Goal: Task Accomplishment & Management: Complete application form

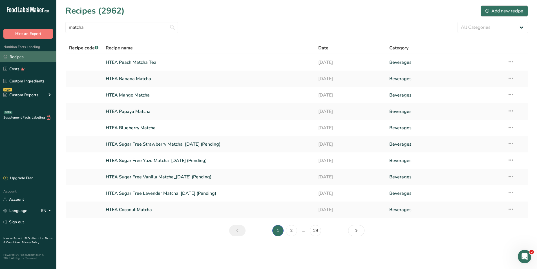
click at [29, 55] on link "Recipes" at bounding box center [28, 56] width 56 height 11
drag, startPoint x: 89, startPoint y: 28, endPoint x: 66, endPoint y: 29, distance: 22.8
click at [66, 29] on input "matcha" at bounding box center [121, 27] width 113 height 11
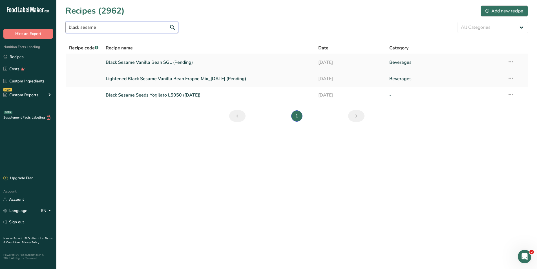
type input "black sesame"
click at [155, 63] on link "Black Sesame Vanilla Bean SGL (Pending)" at bounding box center [209, 62] width 206 height 12
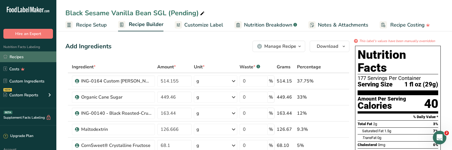
click at [18, 57] on link "Recipes" at bounding box center [28, 56] width 56 height 11
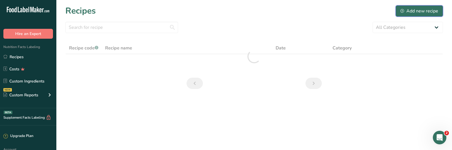
click at [409, 10] on div "Add new recipe" at bounding box center [420, 11] width 38 height 7
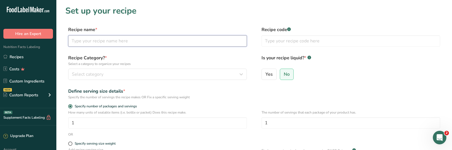
click at [128, 40] on input "text" at bounding box center [157, 40] width 179 height 11
click at [159, 41] on input "UPMCF Black Sesame Vanilla Bean" at bounding box center [157, 40] width 179 height 11
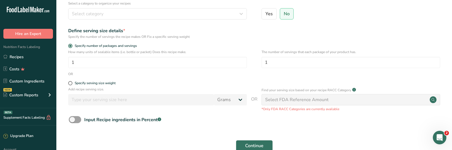
scroll to position [28, 0]
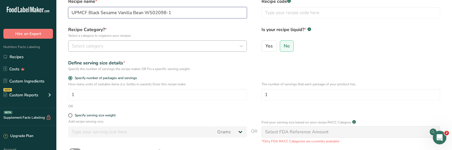
type input "UPMCF Black Sesame Vanilla Bean W502098-1"
click at [120, 41] on button "Select category" at bounding box center [157, 45] width 179 height 11
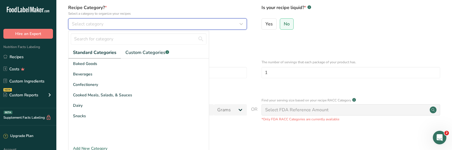
scroll to position [85, 0]
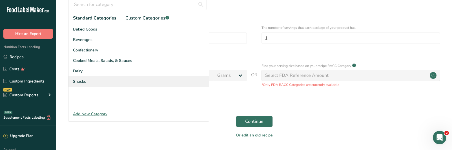
click at [82, 82] on span "Snacks" at bounding box center [79, 81] width 13 height 6
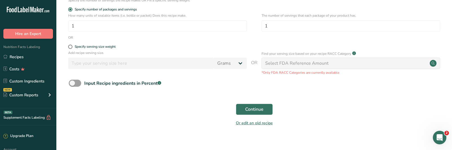
scroll to position [104, 0]
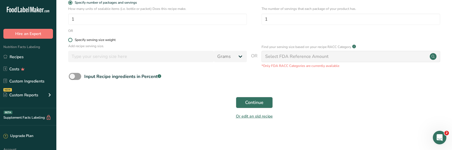
click at [72, 41] on span "Specify serving size weight" at bounding box center [93, 40] width 43 height 4
click at [72, 41] on input "Specify serving size weight" at bounding box center [70, 40] width 4 height 4
radio input "true"
radio input "false"
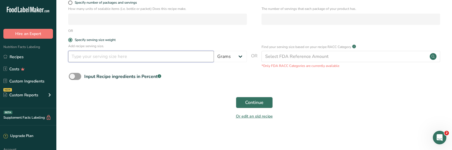
click at [90, 58] on input "number" at bounding box center [141, 56] width 146 height 11
type input "29"
click at [252, 105] on span "Continue" at bounding box center [254, 102] width 18 height 7
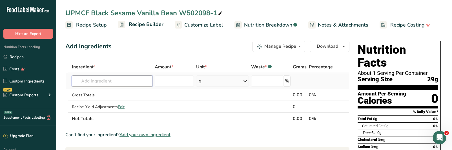
click at [120, 79] on input "text" at bounding box center [112, 80] width 81 height 11
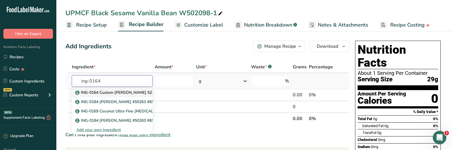
type input "ing-0164"
click at [99, 91] on p "ING-0164 Custom [PERSON_NAME] 52251" at bounding box center [117, 92] width 82 height 6
type input "ING-0164 Custom [PERSON_NAME] 52251"
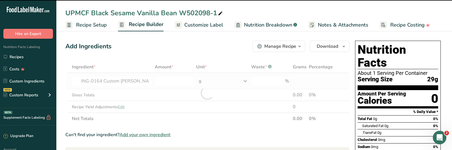
type input "0"
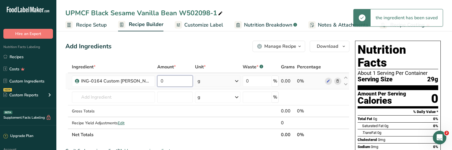
click at [170, 84] on input "0" at bounding box center [175, 80] width 36 height 11
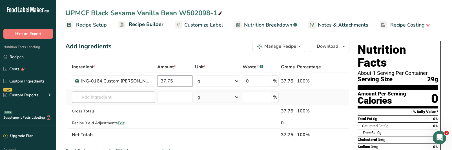
type input "37.75"
click at [96, 100] on div "Ingredient * Amount * Unit * Waste * .a-a{fill:#347362;}.b-a{fill:#fff;} Grams …" at bounding box center [207, 101] width 284 height 80
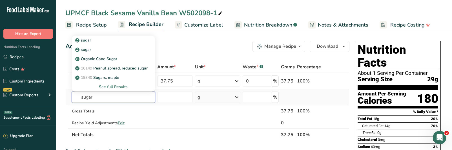
type input "sugar"
click at [116, 86] on div "See full Results" at bounding box center [113, 87] width 74 height 6
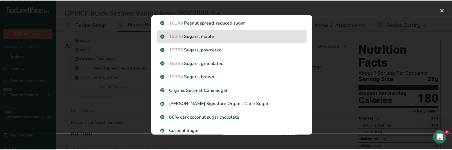
scroll to position [56, 0]
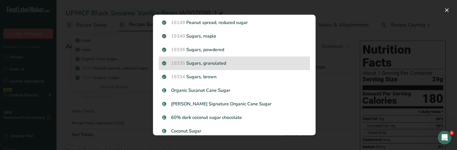
click at [206, 66] on p "19335 [GEOGRAPHIC_DATA], granulated" at bounding box center [234, 63] width 144 height 7
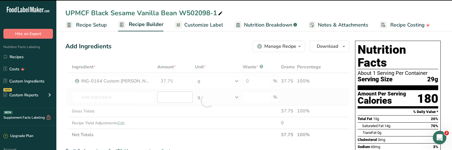
type input "0"
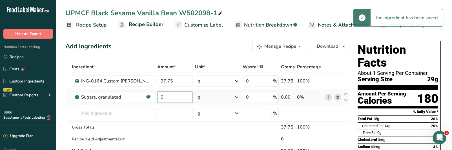
click at [169, 98] on input "0" at bounding box center [175, 96] width 36 height 11
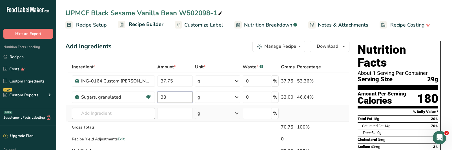
type input "33"
click at [91, 117] on div "Ingredient * Amount * Unit * Waste * .a-a{fill:#347362;}.b-a{fill:#fff;} Grams …" at bounding box center [207, 109] width 284 height 96
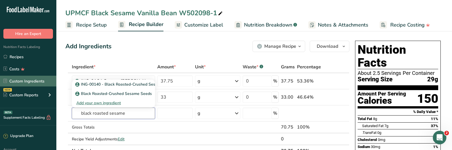
type input "black roasted sesame"
click at [37, 82] on link "Custom Ingredients" at bounding box center [28, 81] width 56 height 11
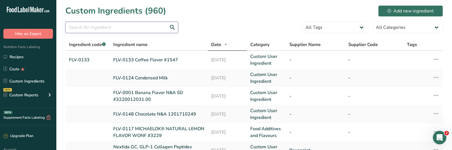
click at [92, 28] on input "text" at bounding box center [121, 27] width 113 height 11
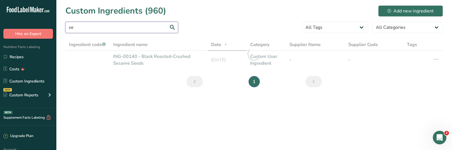
type input "s"
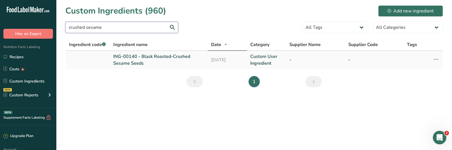
type input "crushed sesame"
click at [136, 56] on link "ING-00140 - Black Roasted-Crushed Sesame Seeds" at bounding box center [158, 60] width 91 height 14
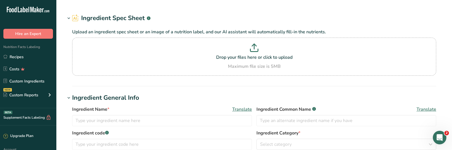
type input "ING-00140 - Black Roasted-Crushed Sesame Seeds"
type input "Black Sesame Seeds"
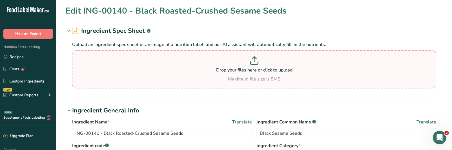
click at [252, 61] on icon at bounding box center [254, 60] width 8 height 8
click at [252, 61] on input "Drop your files here or click to upload Maximum file size is 5MB" at bounding box center [254, 69] width 364 height 38
type input "C:\fakepath\Product Specification --- Black Suri Goma - Crushed Roasted Black S…"
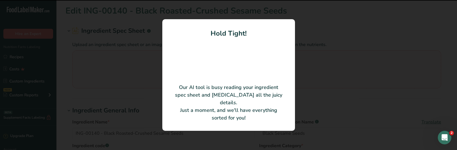
type input "Crushed roasted black sesame seeds"
type input "POPLA International, Inc."
type input "R007001S35"
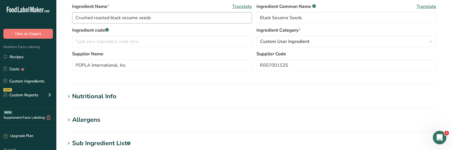
scroll to position [113, 0]
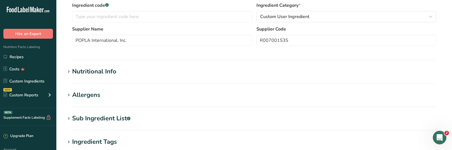
click at [90, 73] on div "Nutritional Info" at bounding box center [94, 71] width 44 height 9
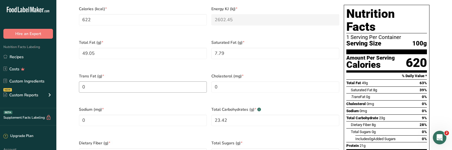
scroll to position [254, 0]
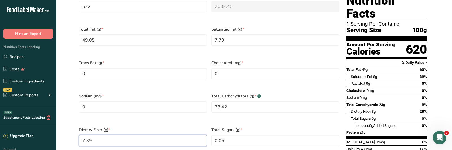
drag, startPoint x: 97, startPoint y: 131, endPoint x: 74, endPoint y: 131, distance: 23.1
click at [74, 131] on section "Calories (kcal) * 622 Energy KJ (kj) * 2602.45 Total Fat (g) * 49.05 Saturated …" at bounding box center [254, 90] width 364 height 210
type Fiber "20.53"
drag, startPoint x: 234, startPoint y: 132, endPoint x: 200, endPoint y: 129, distance: 34.8
click at [202, 131] on div "Calories (kcal) * 622 Energy KJ (kj) * 2602.45 Total Fat (g) * 49.05 Saturated …" at bounding box center [209, 89] width 265 height 201
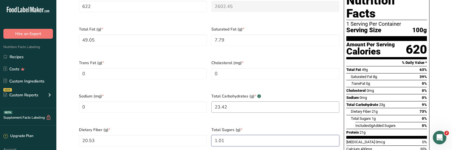
type Sugars "1.01"
drag, startPoint x: 233, startPoint y: 100, endPoint x: 209, endPoint y: 95, distance: 24.4
click at [210, 98] on div "Total Carbohydrates (g) * .a-a{fill:#347362;}.b-a{fill:#fff;} 23.42" at bounding box center [275, 107] width 133 height 34
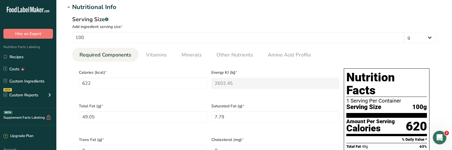
scroll to position [169, 0]
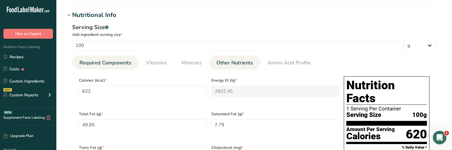
type Carbohydrates "21.75"
click at [237, 63] on span "Other Nutrients" at bounding box center [235, 63] width 37 height 8
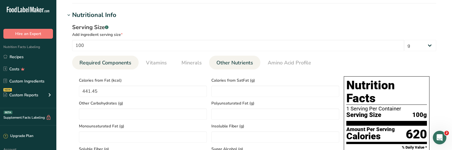
click at [124, 64] on span "Required Components" at bounding box center [106, 63] width 52 height 8
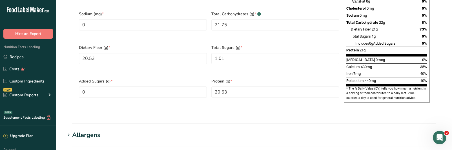
scroll to position [338, 0]
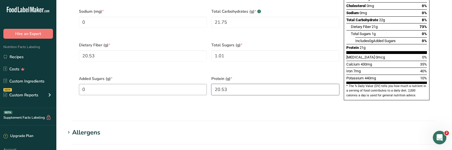
drag, startPoint x: 230, startPoint y: 81, endPoint x: 206, endPoint y: 76, distance: 25.1
click at [206, 78] on div "Calories (kcal) * 622 Energy KJ (kj) * 2602.45 Total Fat (g) * 49.05 Saturated …" at bounding box center [209, 5] width 265 height 201
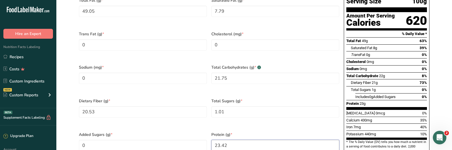
scroll to position [282, 0]
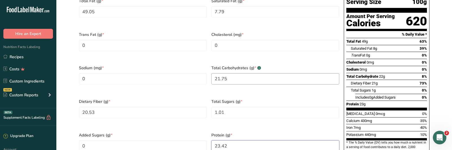
type input "23.42"
drag, startPoint x: 233, startPoint y: 71, endPoint x: 213, endPoint y: 71, distance: 19.7
click at [213, 73] on Carbohydrates "21.75" at bounding box center [276, 78] width 128 height 11
type Carbohydrates "21.75"
click at [127, 107] on Fiber "20.53" at bounding box center [143, 112] width 128 height 11
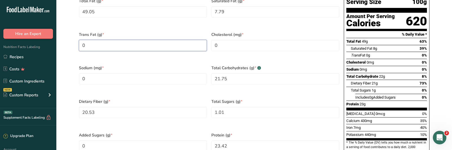
drag, startPoint x: 93, startPoint y: 43, endPoint x: 80, endPoint y: 43, distance: 12.4
click at [80, 43] on Fat "0" at bounding box center [143, 45] width 128 height 11
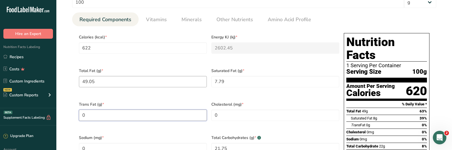
scroll to position [226, 0]
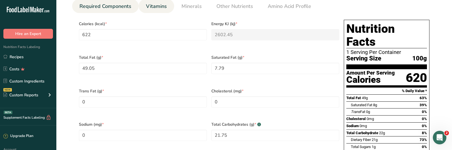
click at [155, 8] on span "Vitamins" at bounding box center [156, 7] width 21 height 8
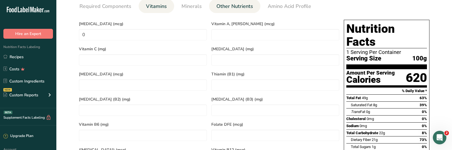
click at [230, 5] on span "Other Nutrients" at bounding box center [235, 7] width 37 height 8
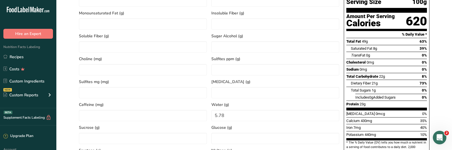
scroll to position [310, 0]
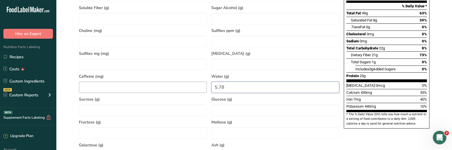
drag, startPoint x: 234, startPoint y: 87, endPoint x: 198, endPoint y: 85, distance: 35.9
click at [199, 86] on div "Calories from Fat (kcal) 441.45 Calories from SatFat (g) Other Carbohydrates (g…" at bounding box center [209, 58] width 265 height 251
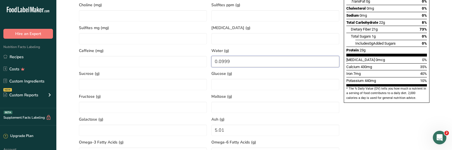
scroll to position [338, 0]
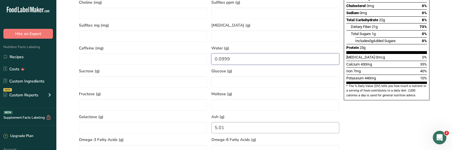
type input "0.0999"
drag, startPoint x: 230, startPoint y: 131, endPoint x: 208, endPoint y: 129, distance: 22.7
click at [208, 129] on div "Calories from Fat (kcal) 441.45 Calories from SatFat (g) Other Carbohydrates (g…" at bounding box center [209, 30] width 265 height 251
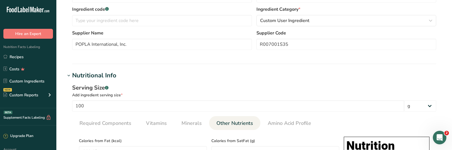
scroll to position [85, 0]
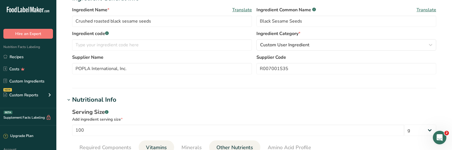
type input "5.78"
click at [159, 146] on span "Vitamins" at bounding box center [156, 148] width 21 height 8
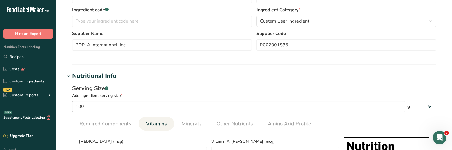
scroll to position [141, 0]
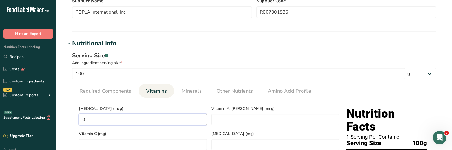
drag, startPoint x: 122, startPoint y: 118, endPoint x: 81, endPoint y: 118, distance: 41.2
click at [81, 118] on D "0" at bounding box center [143, 119] width 128 height 11
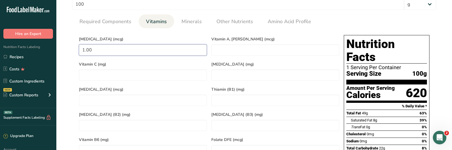
scroll to position [197, 0]
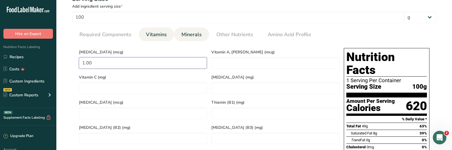
type D "1.00"
click at [191, 34] on span "Minerals" at bounding box center [192, 35] width 20 height 8
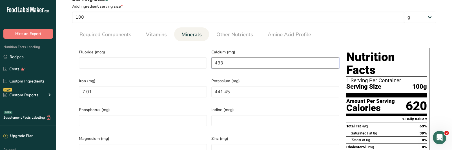
drag, startPoint x: 227, startPoint y: 61, endPoint x: 156, endPoint y: 47, distance: 72.4
click at [161, 51] on div "Fluoride (mcg) Calcium (mg) 433 Iron (mg) 7.01 Potassium (mg) 441.45 Phosphorus…" at bounding box center [209, 146] width 265 height 201
type input "1375"
drag, startPoint x: 109, startPoint y: 88, endPoint x: 60, endPoint y: 87, distance: 49.1
click at [60, 87] on section "Edit Crushed roasted black sesame seeds Ingredient Spec Sheet .a-a{fill:#347362…" at bounding box center [254, 116] width 396 height 627
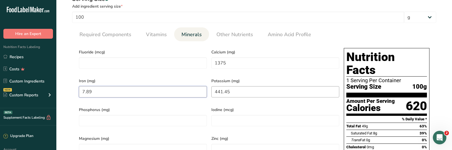
type input "7.89"
drag, startPoint x: 232, startPoint y: 87, endPoint x: 204, endPoint y: 88, distance: 28.5
click at [204, 88] on div "Fluoride (mcg) Calcium (mg) 1375 Iron (mg) 7.89 Potassium (mg) 441.45 Phosphoru…" at bounding box center [209, 146] width 265 height 201
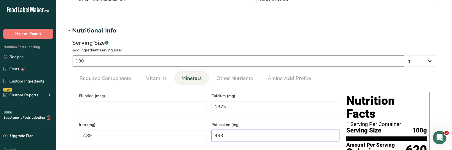
scroll to position [141, 0]
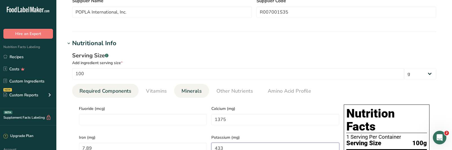
type input "433"
click at [90, 93] on span "Required Components" at bounding box center [106, 91] width 52 height 8
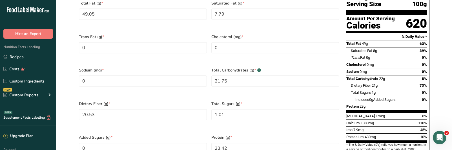
scroll to position [282, 0]
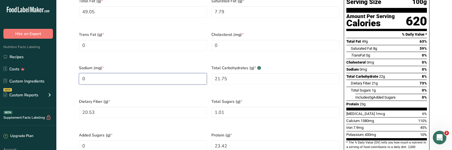
click at [95, 73] on input "0" at bounding box center [143, 78] width 128 height 11
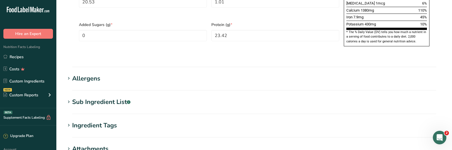
scroll to position [395, 0]
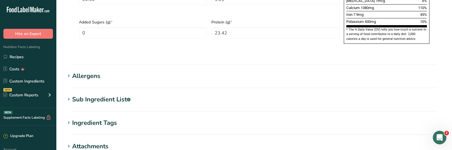
type input "0.05"
click at [86, 71] on div "Allergens" at bounding box center [86, 75] width 28 height 9
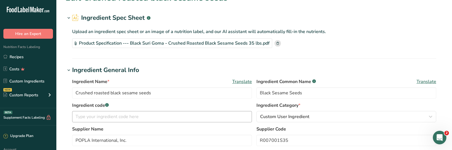
scroll to position [0, 0]
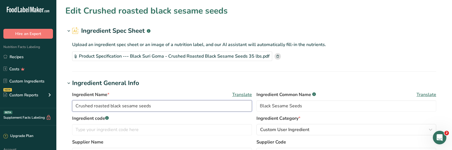
click at [96, 107] on input "Crushed roasted black sesame seeds" at bounding box center [162, 105] width 180 height 11
click at [114, 104] on input "Crushed Roasted black sesame seeds" at bounding box center [162, 105] width 180 height 11
click at [125, 103] on input "Crushed Roasted Black sesame seeds" at bounding box center [162, 105] width 180 height 11
click at [126, 105] on input "Crushed Roasted Black sesame seeds" at bounding box center [162, 105] width 180 height 11
click at [143, 105] on input "Crushed Roasted Black Sesame seeds" at bounding box center [162, 105] width 180 height 11
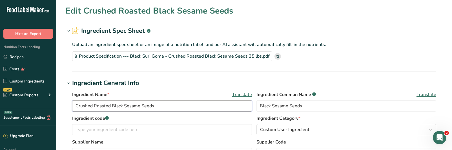
click at [77, 104] on input "Crushed Roasted Black Sesame Seeds" at bounding box center [162, 105] width 180 height 11
click at [74, 106] on input "Crushed Roasted Black Sesame Seeds" at bounding box center [162, 105] width 180 height 11
click at [76, 105] on input "Crushed Roasted Black Sesame Seeds" at bounding box center [162, 105] width 180 height 11
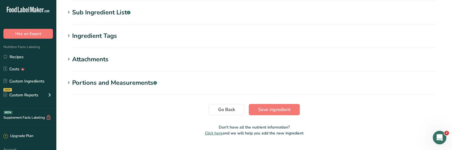
scroll to position [509, 0]
type input "ING-0140 Crushed Roasted Black Sesame Seeds"
click at [267, 106] on span "Save ingredient" at bounding box center [274, 109] width 32 height 7
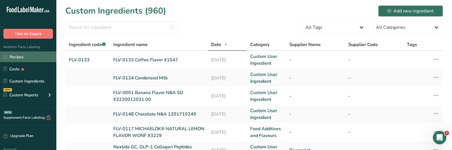
click at [24, 56] on link "Recipes" at bounding box center [28, 56] width 56 height 11
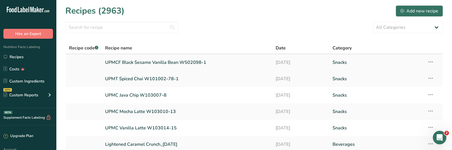
click at [133, 63] on link "UPMCF Black Sesame Vanilla Bean W502098-1" at bounding box center [187, 62] width 164 height 12
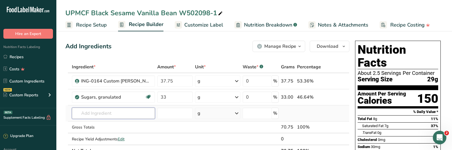
click at [104, 113] on input "text" at bounding box center [113, 112] width 83 height 11
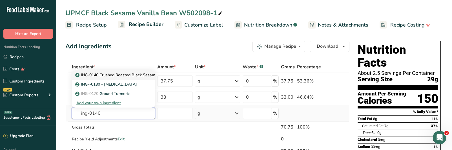
type input "ing-0140"
click at [124, 76] on p "ING-0140 Crushed Roasted Black Sesame Seeds" at bounding box center [123, 75] width 94 height 6
type input "ING-0140 Crushed Roasted Black Sesame Seeds"
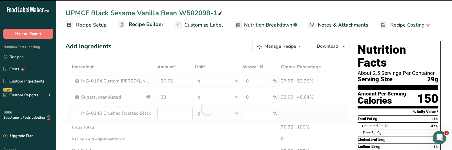
type input "0"
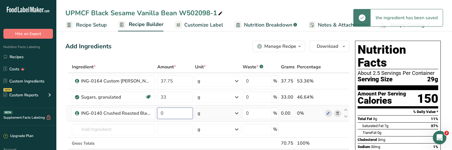
click at [171, 115] on input "0" at bounding box center [175, 112] width 36 height 11
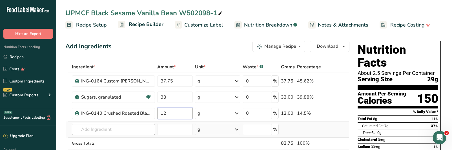
type input "12"
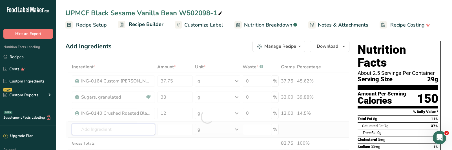
click at [115, 131] on div "Ingredient * Amount * Unit * Waste * .a-a{fill:#347362;}.b-a{fill:#fff;} Grams …" at bounding box center [207, 117] width 284 height 112
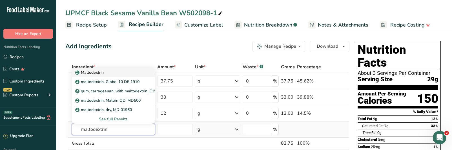
type input "maltodextrin"
click at [109, 74] on div "Maltodextrin" at bounding box center [108, 72] width 65 height 6
type input "Maltodextrin"
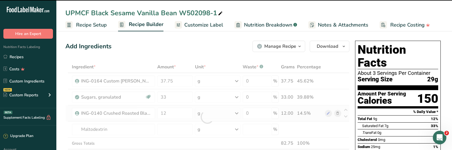
type input "0"
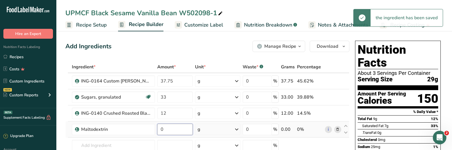
click at [170, 130] on input "0" at bounding box center [175, 129] width 36 height 11
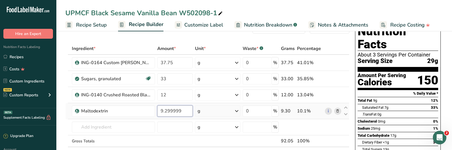
scroll to position [28, 0]
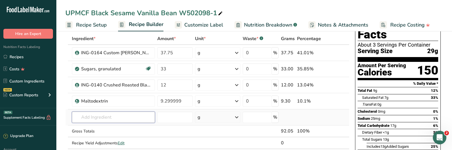
click at [120, 119] on div "Ingredient * Amount * Unit * Waste * .a-a{fill:#347362;}.b-a{fill:#fff;} Grams …" at bounding box center [207, 97] width 284 height 128
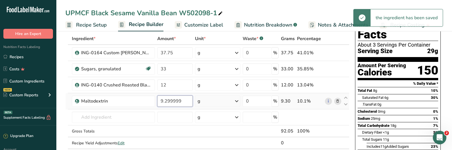
drag, startPoint x: 183, startPoint y: 98, endPoint x: 165, endPoint y: 101, distance: 18.2
click at [165, 101] on input "9.299999" at bounding box center [175, 100] width 36 height 11
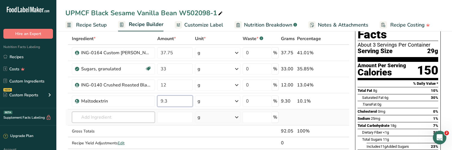
type input "9.3"
click at [90, 119] on div "Ingredient * Amount * Unit * Waste * .a-a{fill:#347362;}.b-a{fill:#fff;} Grams …" at bounding box center [207, 97] width 284 height 128
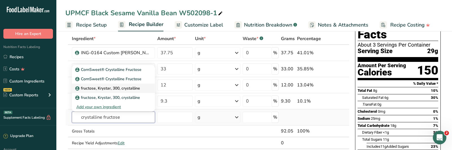
type input "crystalline fructose"
click at [98, 89] on p "fructose, Krystar, 300, crystalline" at bounding box center [108, 88] width 64 height 6
type input "fructose, Krystar, 300, crystalline"
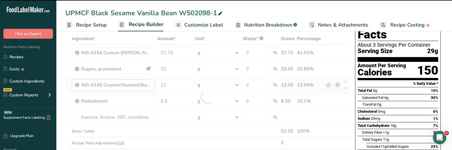
type input "0"
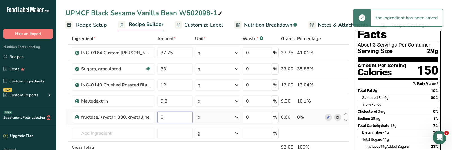
click at [181, 115] on input "0" at bounding box center [175, 116] width 36 height 11
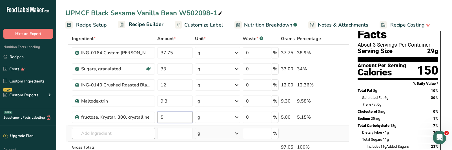
type input "5"
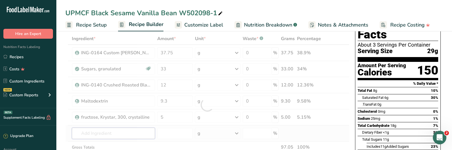
click at [116, 133] on div "Ingredient * Amount * Unit * Waste * .a-a{fill:#347362;}.b-a{fill:#fff;} Grams …" at bounding box center [207, 105] width 284 height 144
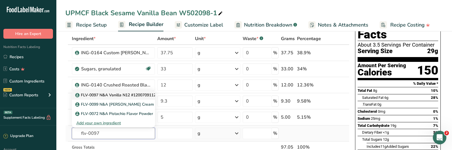
type input "flv-0097"
click at [118, 92] on p "FLV-0097 N&A Vanilla N12 #1200709112" at bounding box center [116, 95] width 80 height 6
type input "FLV-0097 N&A Vanilla N12 #1200709112"
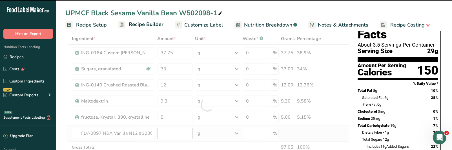
type input "0"
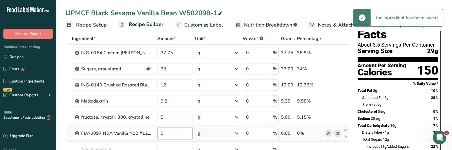
click at [169, 133] on input "0" at bounding box center [175, 132] width 36 height 11
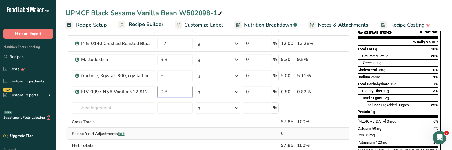
scroll to position [85, 0]
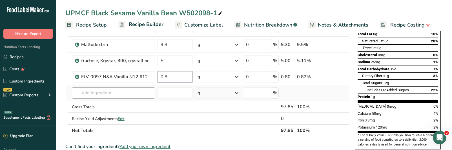
type input "0.8"
click at [113, 93] on div "Ingredient * Amount * Unit * Waste * .a-a{fill:#347362;}.b-a{fill:#fff;} Grams …" at bounding box center [207, 56] width 284 height 160
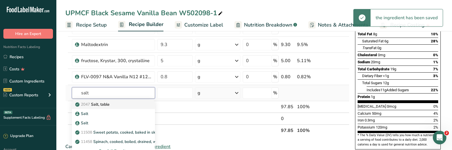
type input "salt"
click at [110, 102] on p "2047 Salt, table" at bounding box center [92, 104] width 33 height 6
type input "Salt, table"
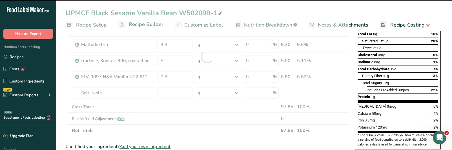
type input "0"
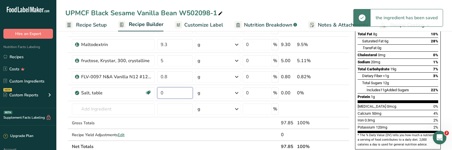
click at [166, 93] on input "0" at bounding box center [175, 92] width 36 height 11
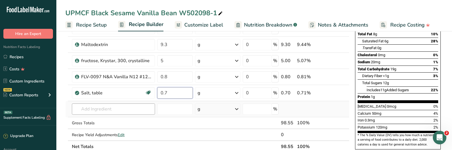
type input "0.7"
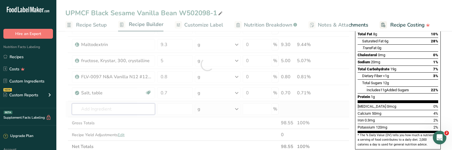
click at [111, 113] on div "Ingredient * Amount * Unit * Waste * .a-a{fill:#347362;}.b-a{fill:#fff;} Grams …" at bounding box center [207, 64] width 284 height 176
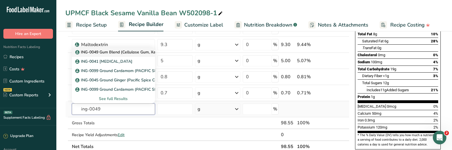
type input "ing-0049"
click at [124, 54] on p "ING-0049 Gum Blend (Cellulose Gum, Xanthan Gum)" at bounding box center [126, 52] width 101 height 6
type input "ING-0049 Gum Blend (Cellulose Gum, Xanthan Gum)"
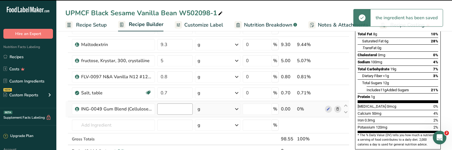
type input "0"
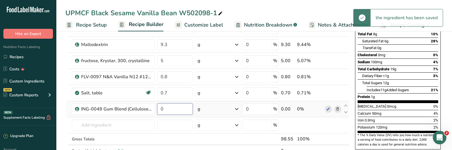
click at [167, 109] on input "0" at bounding box center [175, 108] width 36 height 11
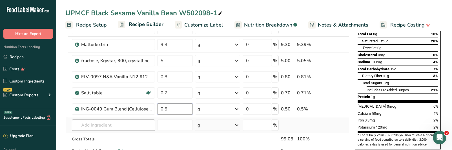
type input "0.5"
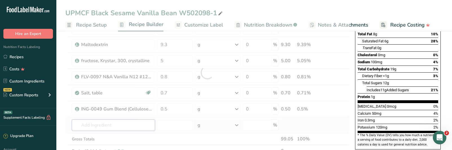
click at [134, 130] on div "Ingredient * Amount * Unit * Waste * .a-a{fill:#347362;}.b-a{fill:#fff;} Grams …" at bounding box center [207, 72] width 284 height 192
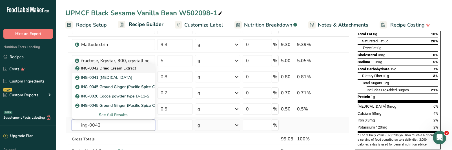
type input "ing-0042"
click at [107, 67] on p "ING-0042 Dried Cream Extract" at bounding box center [106, 68] width 60 height 6
type input "ING-0042 Dried Cream Extract"
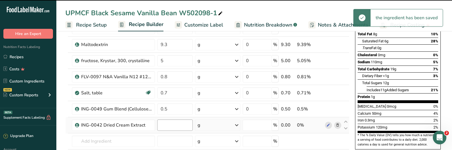
type input "0"
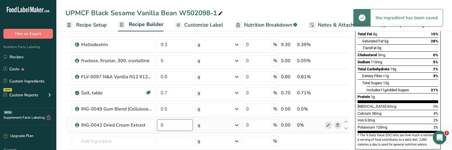
click at [166, 126] on input "0" at bounding box center [175, 124] width 36 height 11
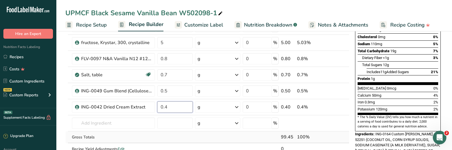
scroll to position [113, 0]
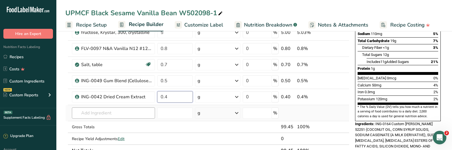
type input "0.4"
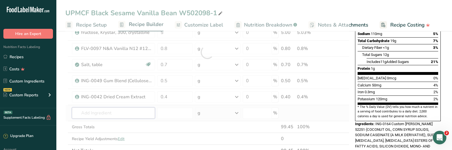
click at [105, 114] on div "Ingredient * Amount * Unit * Waste * .a-a{fill:#347362;}.b-a{fill:#fff;} Grams …" at bounding box center [207, 52] width 284 height 208
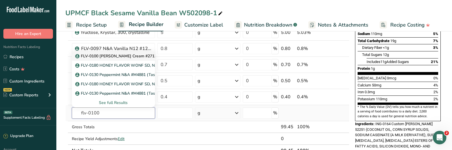
type input "flv-0100"
click at [111, 57] on p "FLV-0100 [PERSON_NAME] Cream #2713" at bounding box center [116, 56] width 80 height 6
type input "FLV-0100 [PERSON_NAME] Cream #2713"
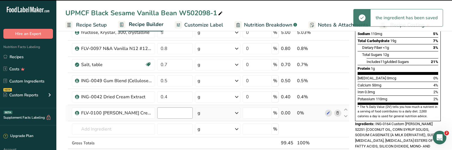
type input "0"
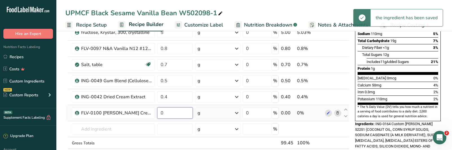
click at [168, 114] on input "0" at bounding box center [175, 112] width 36 height 11
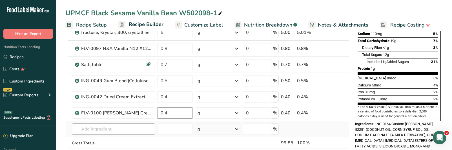
type input "0.4"
click at [132, 127] on div "Ingredient * Amount * Unit * Waste * .a-a{fill:#347362;}.b-a{fill:#fff;} Grams …" at bounding box center [207, 60] width 284 height 224
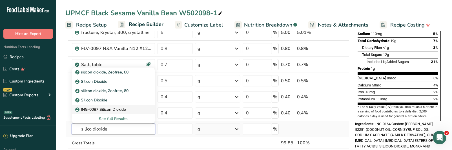
type input "silico dioxide"
click at [108, 107] on p "ING-0087 Silicon Dioxide" at bounding box center [101, 109] width 50 height 6
type input "ING-0087 Silicon Dioxide"
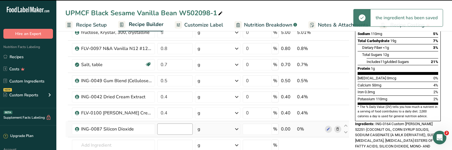
type input "0"
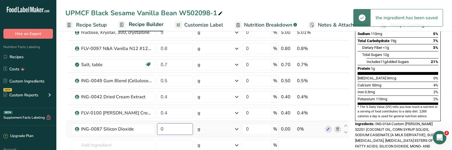
click at [175, 131] on input "0" at bounding box center [175, 128] width 36 height 11
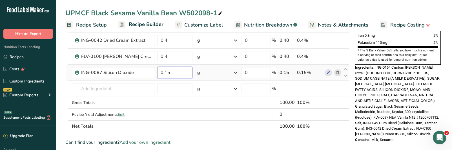
scroll to position [197, 0]
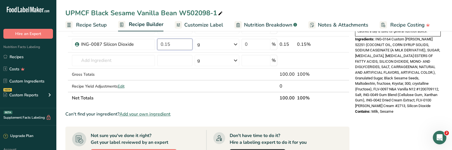
type input "0.15"
click at [380, 124] on div "Nutrition Facts About 3.5 Servings Per Container Serving Size 29g Amount Per Se…" at bounding box center [398, 75] width 90 height 468
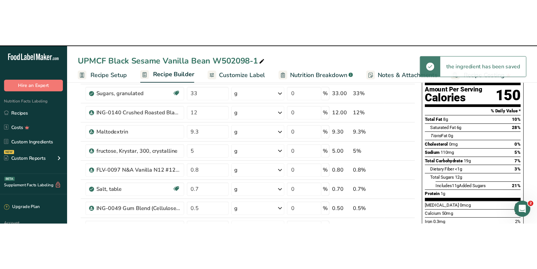
scroll to position [0, 0]
